Goal: Task Accomplishment & Management: Manage account settings

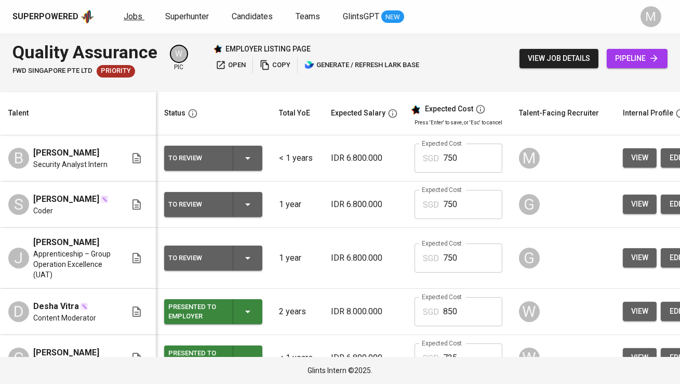
click at [137, 19] on span "Jobs" at bounding box center [133, 16] width 19 height 10
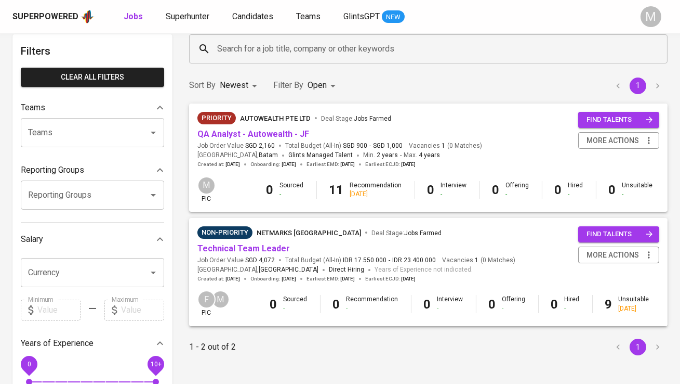
scroll to position [50, 0]
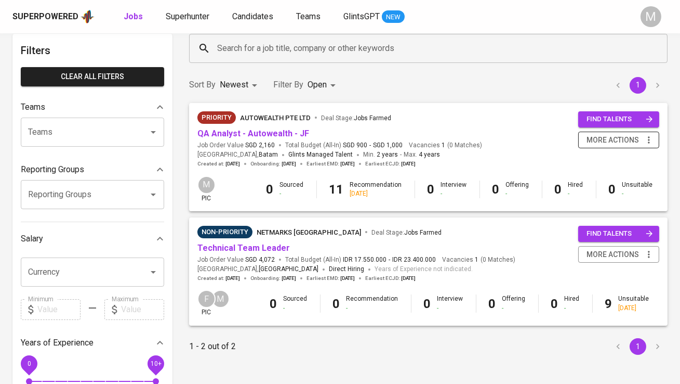
click at [603, 141] on span "more actions" at bounding box center [613, 140] width 52 height 13
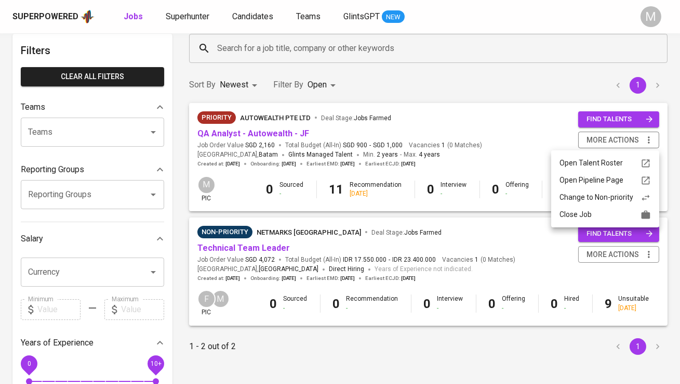
click at [592, 196] on div "Change to Non-priority" at bounding box center [605, 197] width 91 height 11
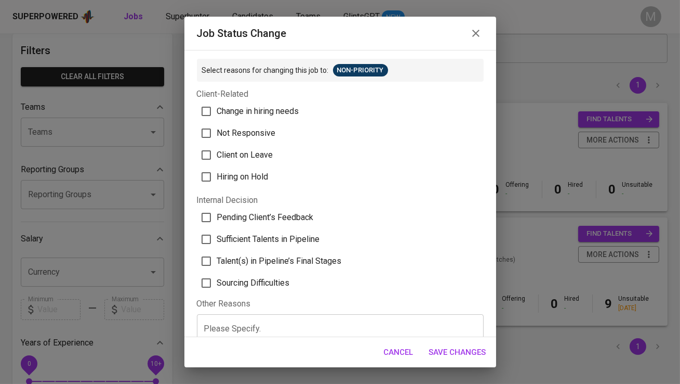
click at [258, 152] on span "Client on Leave" at bounding box center [245, 155] width 56 height 12
click at [217, 152] on input "Client on Leave" at bounding box center [206, 155] width 22 height 22
checkbox input "true"
click at [458, 354] on span "Save Changes" at bounding box center [457, 352] width 57 height 14
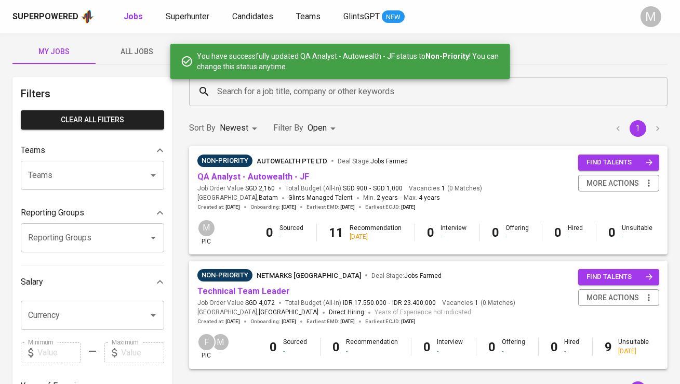
scroll to position [0, 0]
